Goal: Task Accomplishment & Management: Use online tool/utility

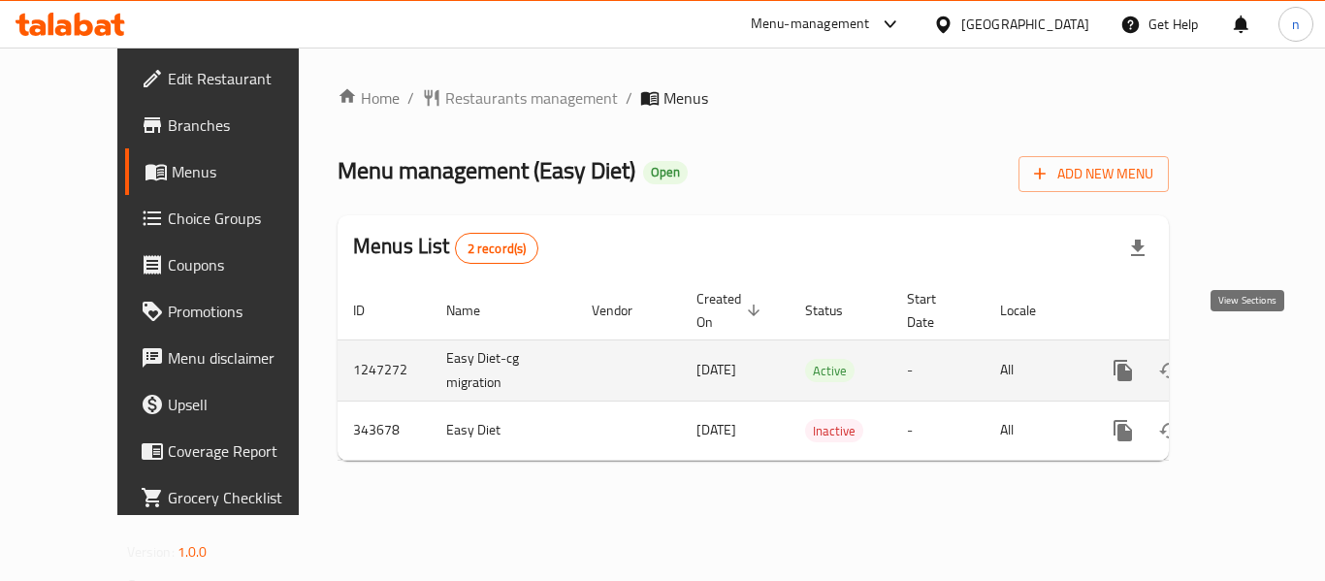
click at [1254, 362] on icon "enhanced table" at bounding box center [1262, 370] width 17 height 17
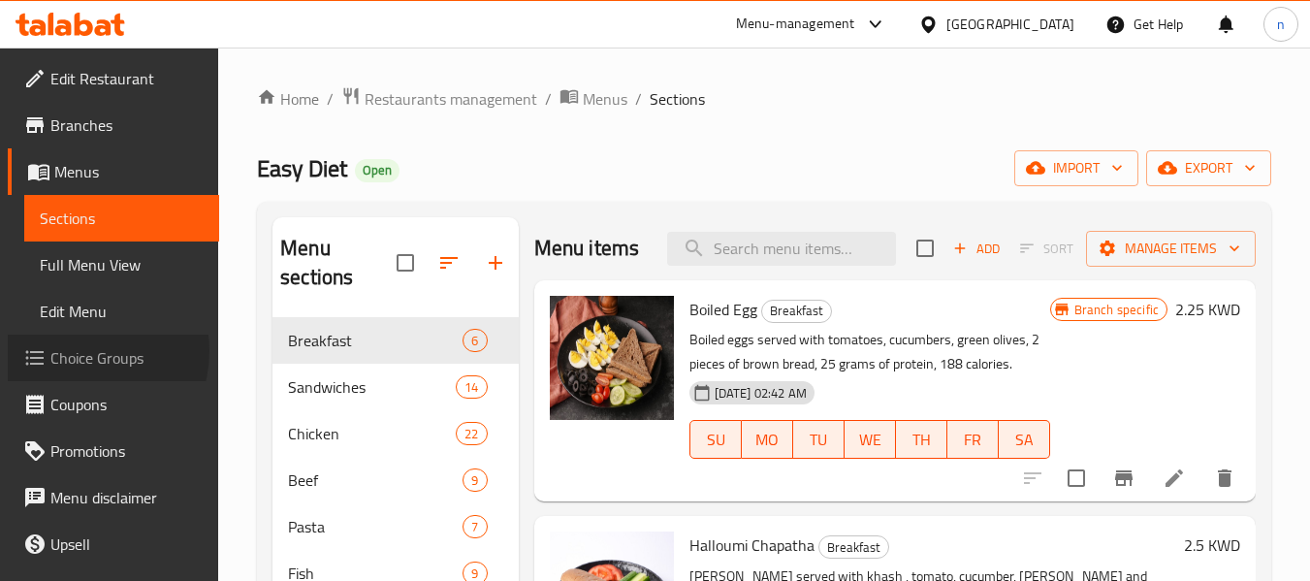
click at [82, 351] on span "Choice Groups" at bounding box center [126, 357] width 153 height 23
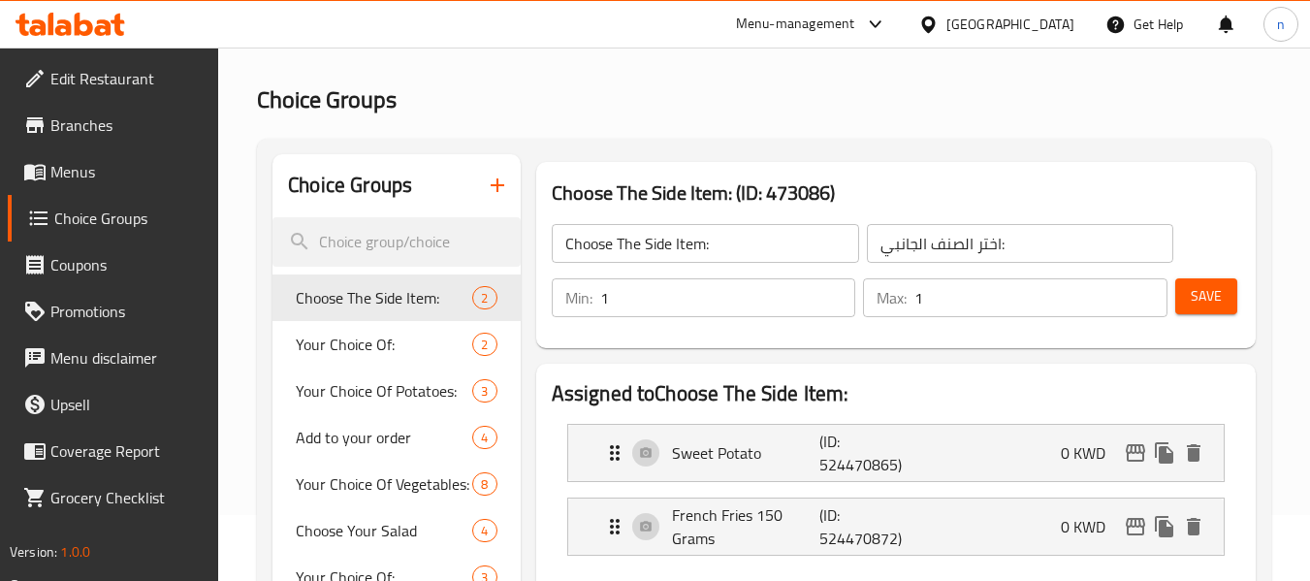
scroll to position [97, 0]
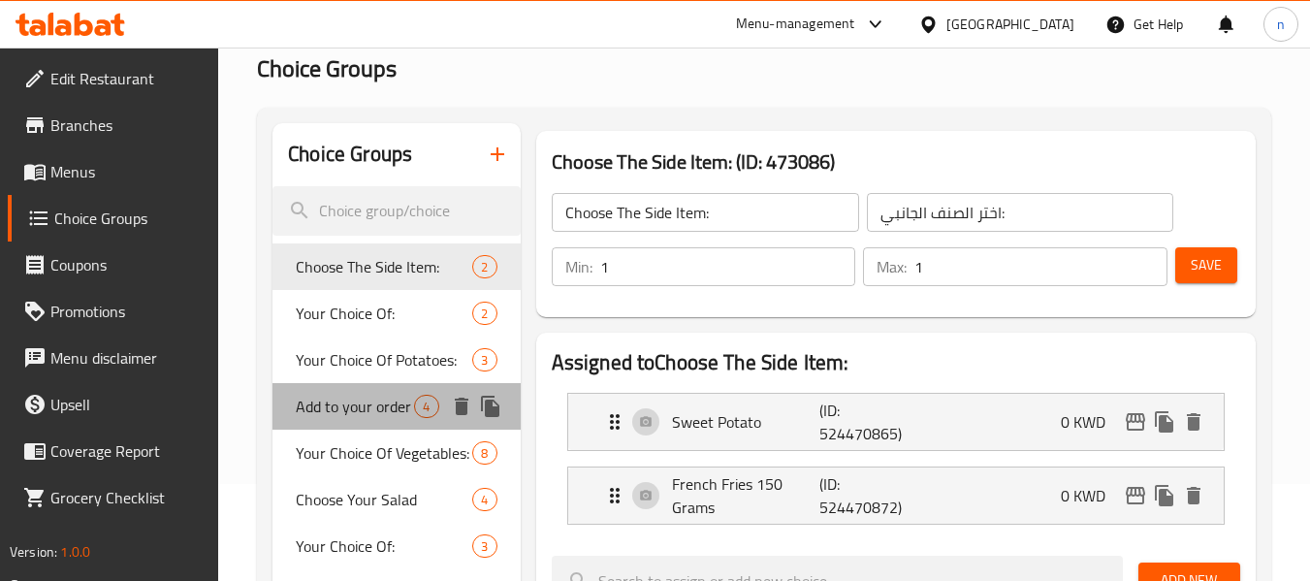
click at [342, 414] on span "Add to your order" at bounding box center [355, 406] width 118 height 23
type input "Add to your order"
type input "اضف لطلبك"
type input "0"
type input "4"
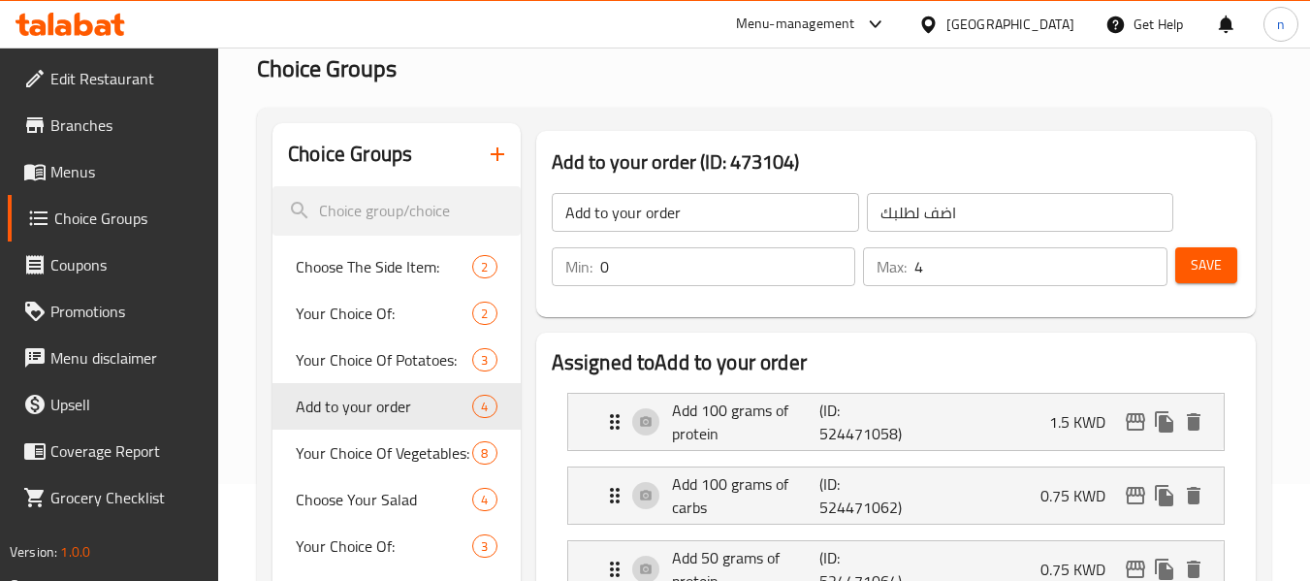
scroll to position [0, 0]
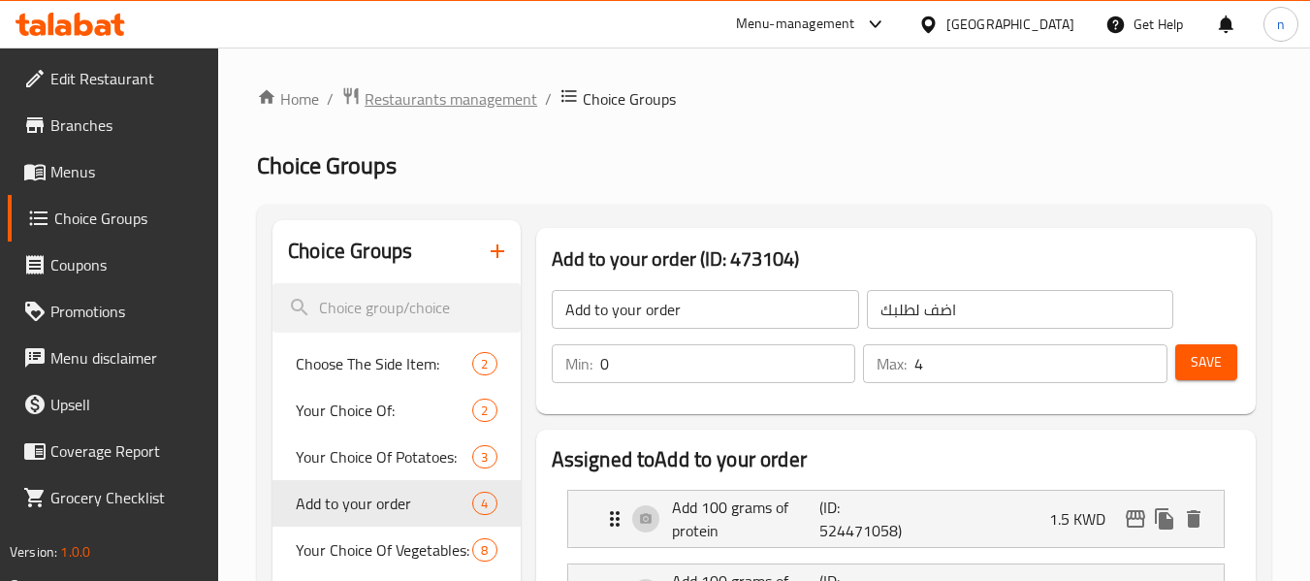
click at [443, 90] on span "Restaurants management" at bounding box center [451, 98] width 173 height 23
